Goal: Information Seeking & Learning: Check status

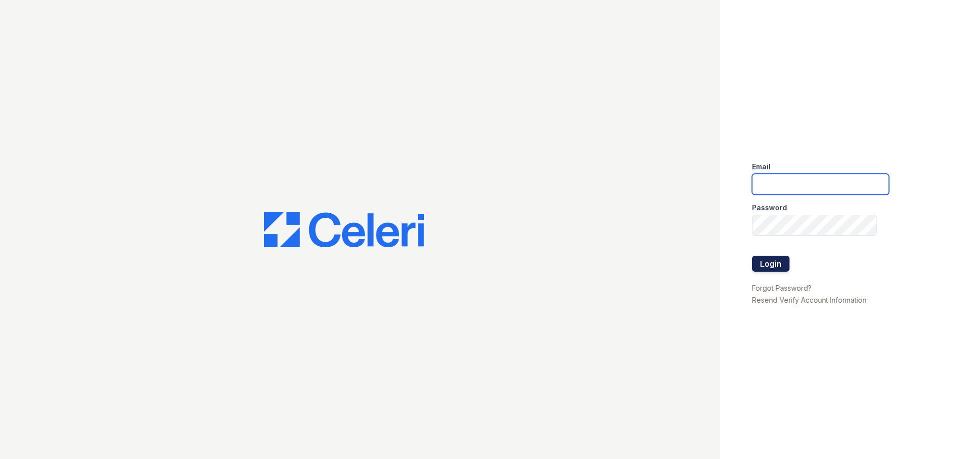
type input "residence4@cafmanagement.com"
click at [773, 262] on button "Login" at bounding box center [770, 264] width 37 height 16
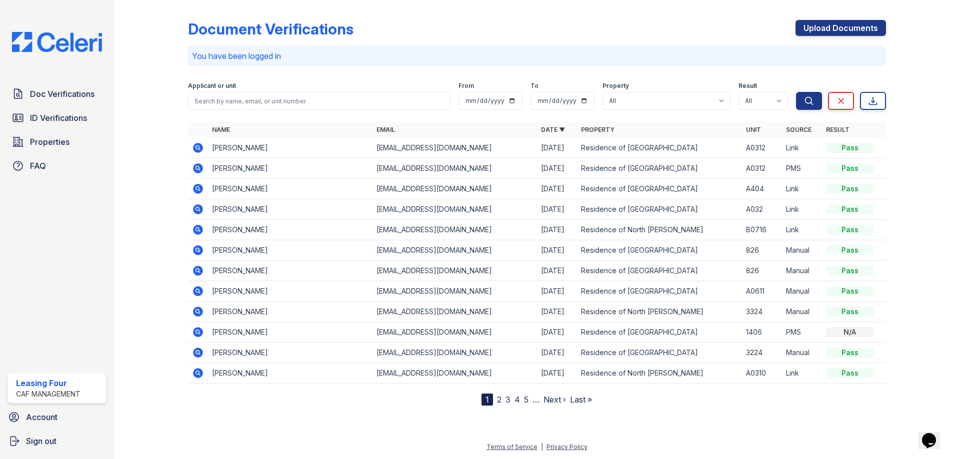
click at [191, 144] on td at bounding box center [198, 148] width 20 height 20
click at [199, 146] on icon at bounding box center [198, 148] width 10 height 10
click at [203, 146] on icon at bounding box center [198, 148] width 12 height 12
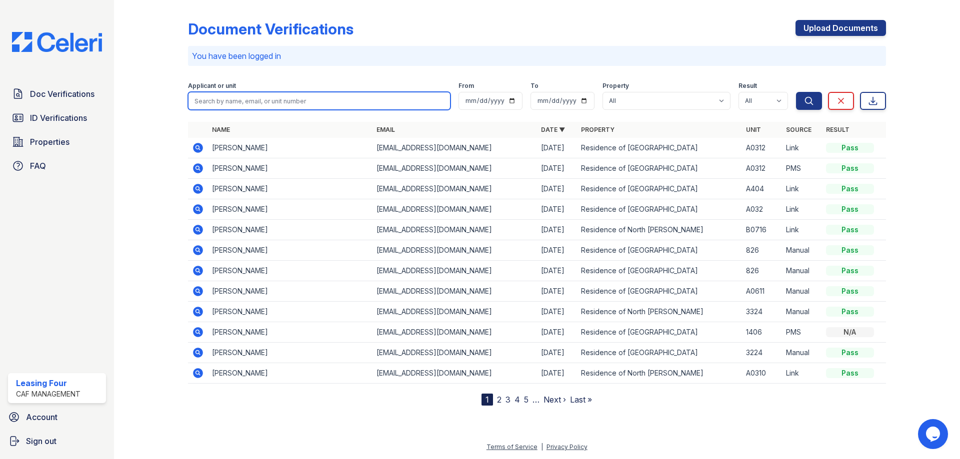
click at [229, 104] on input "search" at bounding box center [319, 101] width 262 height 18
type input "[PERSON_NAME]"
click at [796, 92] on button "Search" at bounding box center [809, 101] width 26 height 18
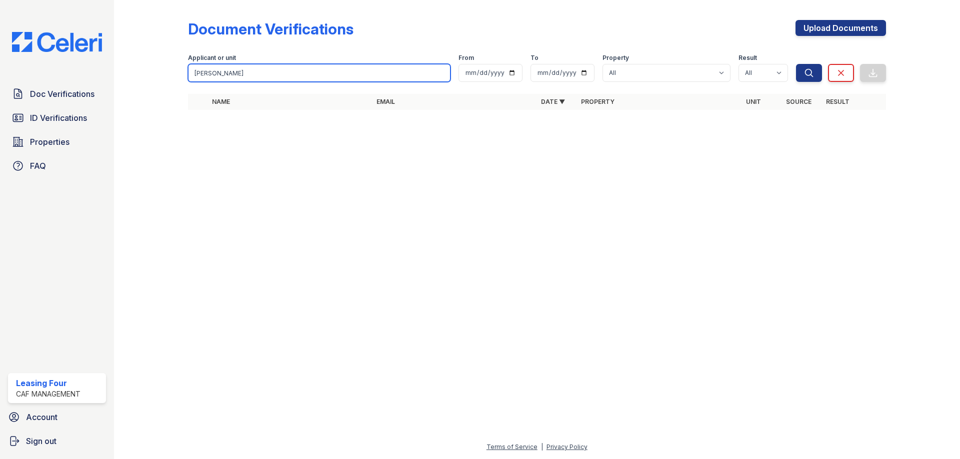
click at [247, 75] on input "[PERSON_NAME]" at bounding box center [319, 73] width 262 height 18
click at [247, 75] on input "Takisha Garrett" at bounding box center [319, 73] width 262 height 18
click at [249, 77] on input "Takisha Garrett" at bounding box center [319, 73] width 262 height 18
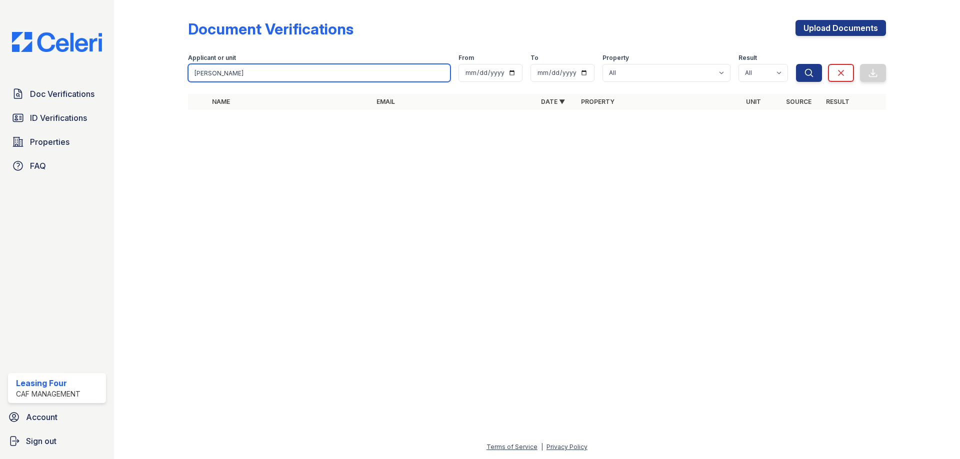
click at [249, 77] on input "Takisha Garrett" at bounding box center [319, 73] width 262 height 18
type input "Garrett"
click at [796, 64] on button "Search" at bounding box center [809, 73] width 26 height 18
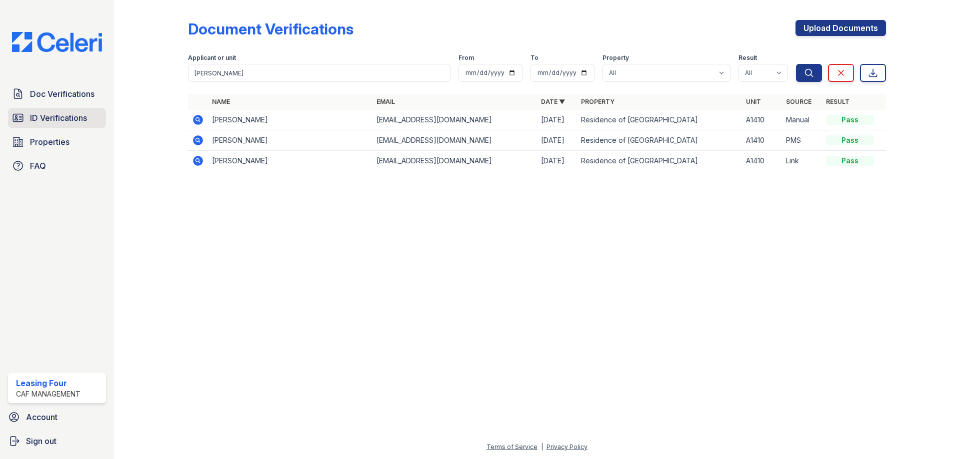
click at [92, 118] on link "ID Verifications" at bounding box center [57, 118] width 98 height 20
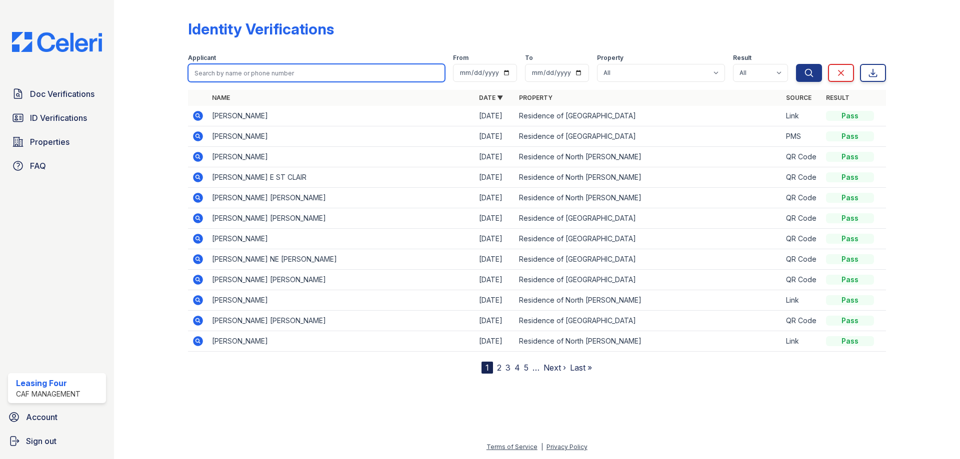
click at [229, 68] on input "search" at bounding box center [316, 73] width 257 height 18
type input "Takisha"
